Goal: Transaction & Acquisition: Purchase product/service

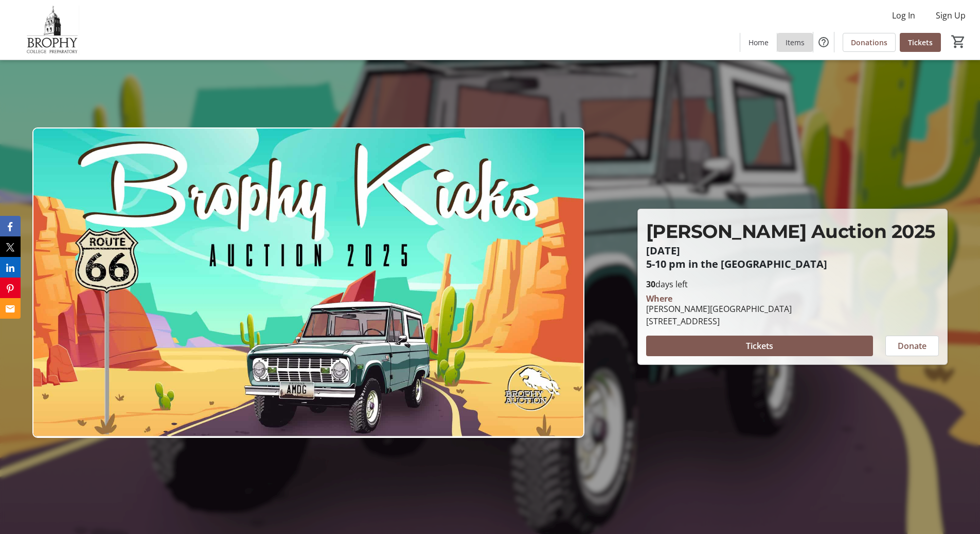
click at [796, 44] on span "Items" at bounding box center [794, 42] width 19 height 11
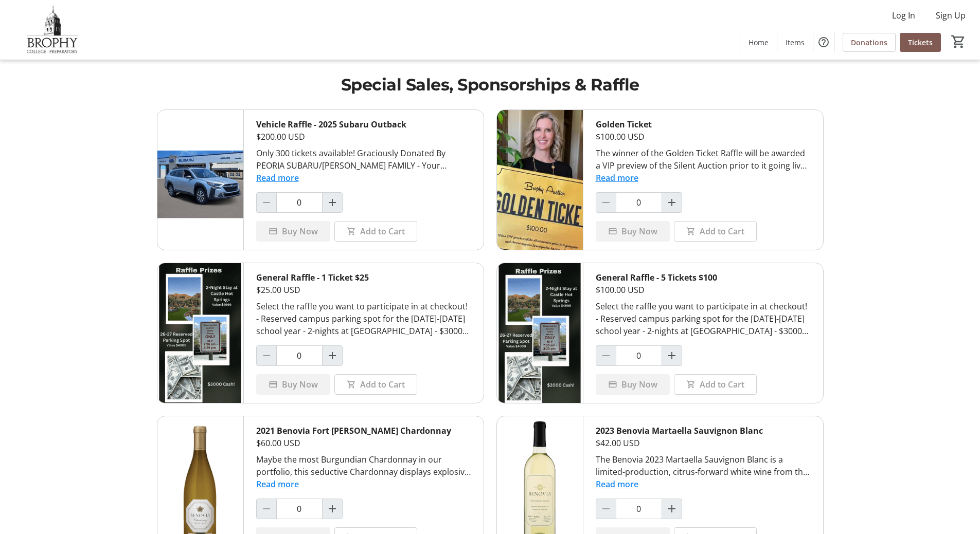
click at [291, 176] on button "Read more" at bounding box center [277, 178] width 43 height 12
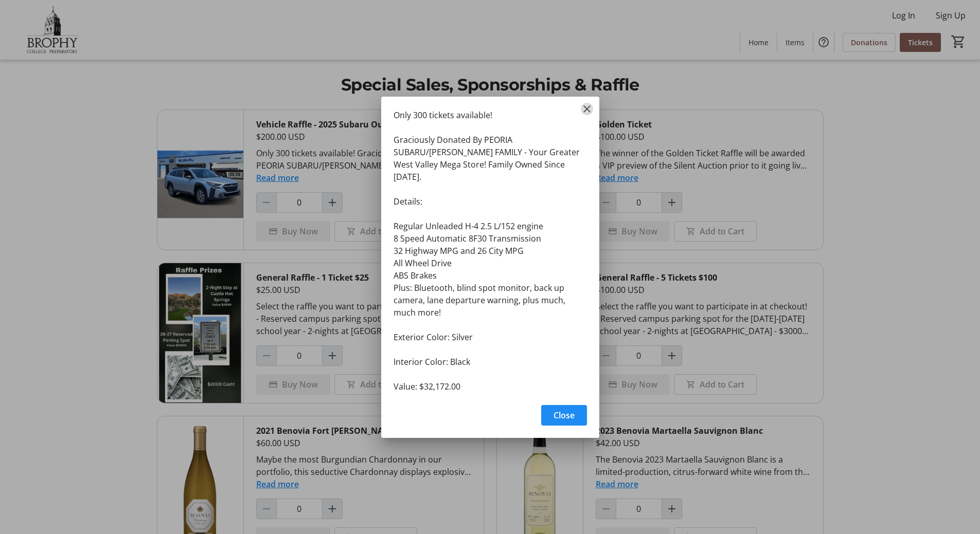
click at [587, 115] on mat-icon "Close" at bounding box center [587, 109] width 12 height 12
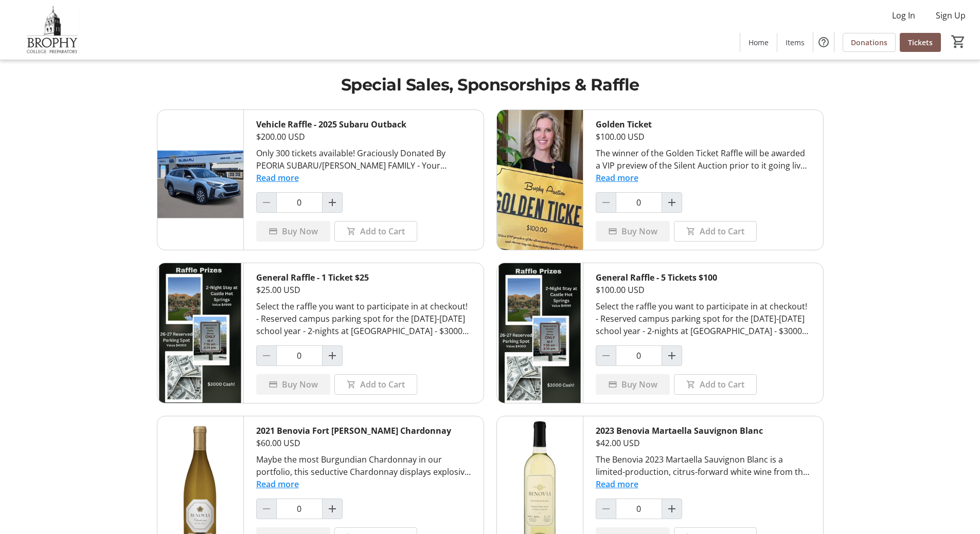
click at [226, 289] on img at bounding box center [200, 333] width 86 height 140
click at [330, 357] on mat-icon "Increment by one" at bounding box center [332, 356] width 12 height 12
click at [352, 380] on span at bounding box center [376, 384] width 82 height 25
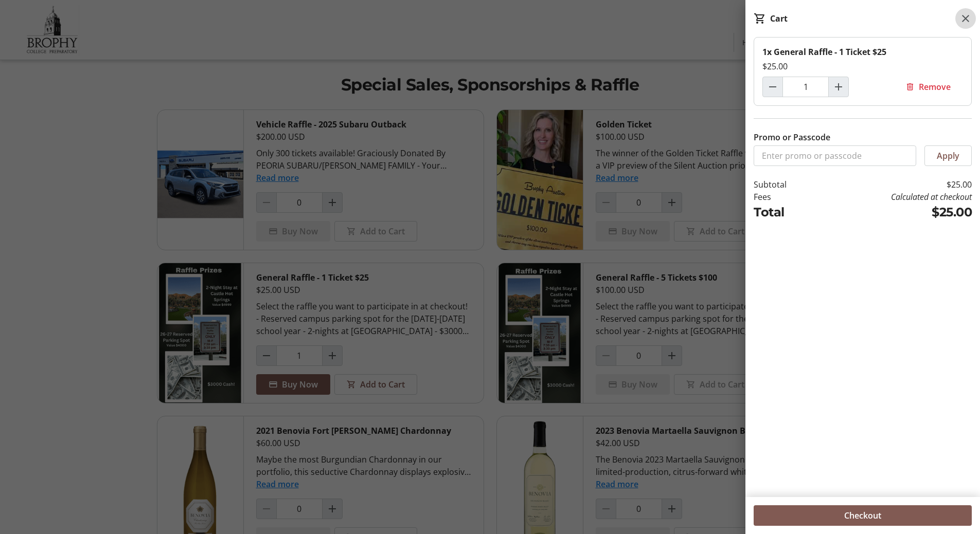
click at [964, 11] on span at bounding box center [965, 18] width 21 height 21
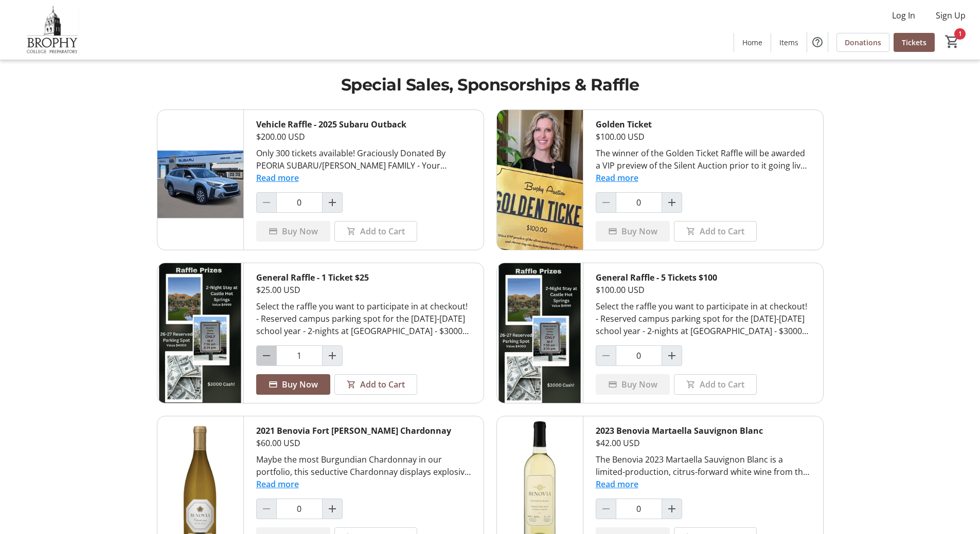
click at [261, 349] on span "Decrement by one" at bounding box center [267, 356] width 20 height 20
type input "0"
click at [285, 175] on button "Read more" at bounding box center [277, 178] width 43 height 12
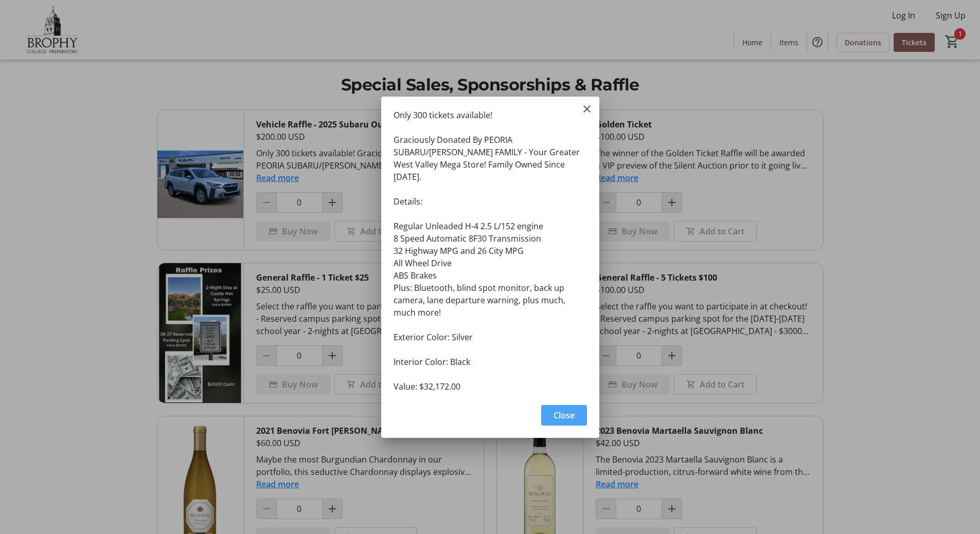
click at [551, 403] on span "button" at bounding box center [564, 415] width 46 height 25
